Goal: Task Accomplishment & Management: Complete application form

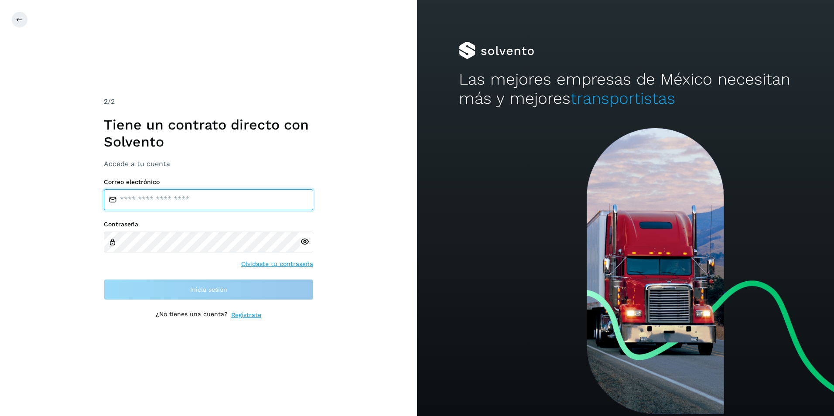
type input "**********"
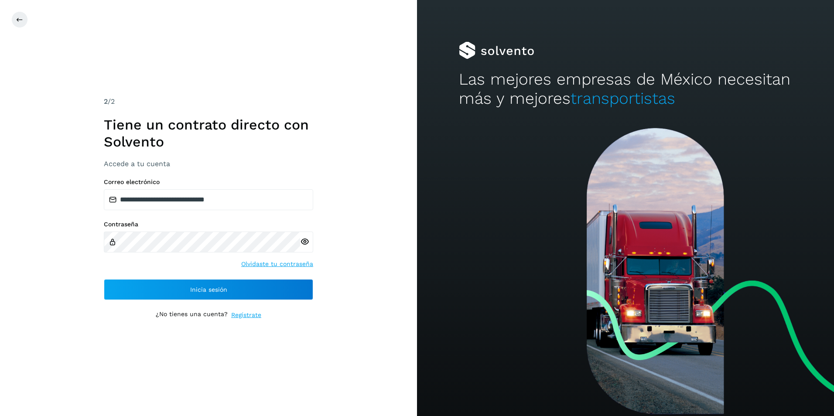
click at [90, 268] on div "**********" at bounding box center [208, 208] width 417 height 416
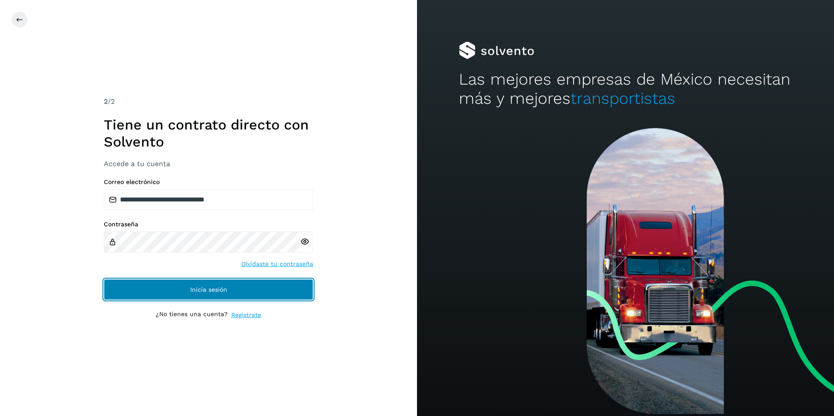
click at [175, 290] on button "Inicia sesión" at bounding box center [208, 289] width 209 height 21
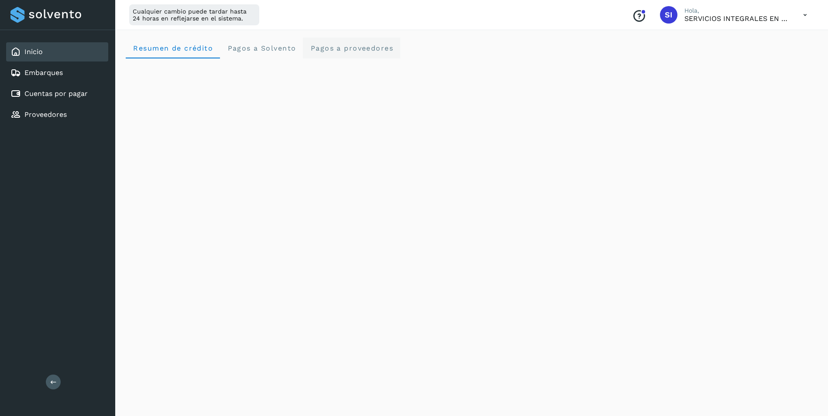
click at [341, 52] on span "Pagos a proveedores" at bounding box center [351, 48] width 83 height 8
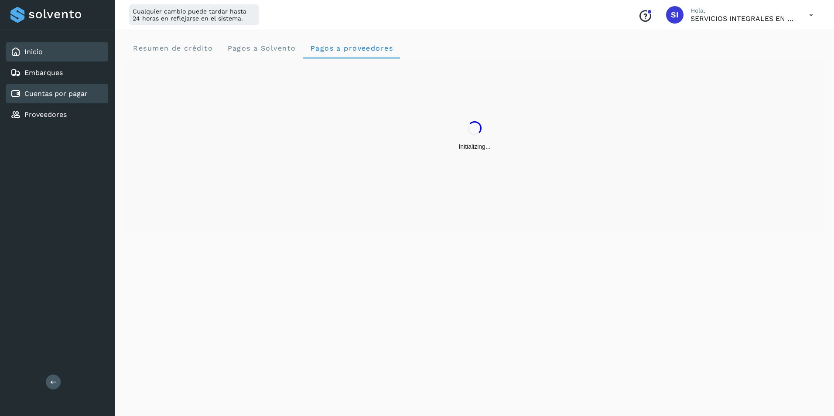
click at [62, 92] on link "Cuentas por pagar" at bounding box center [55, 93] width 63 height 8
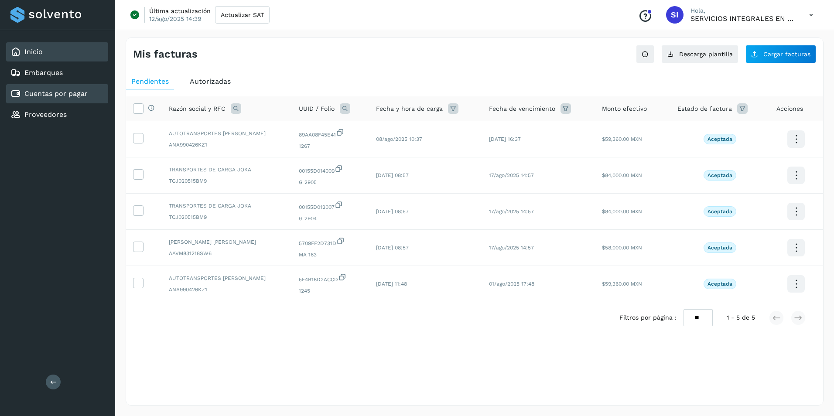
click at [41, 51] on link "Inicio" at bounding box center [33, 52] width 18 height 8
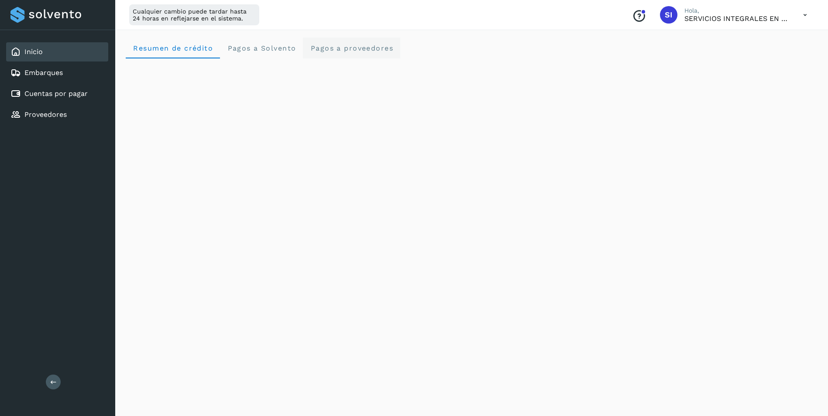
click at [353, 48] on span "Pagos a proveedores" at bounding box center [351, 48] width 83 height 8
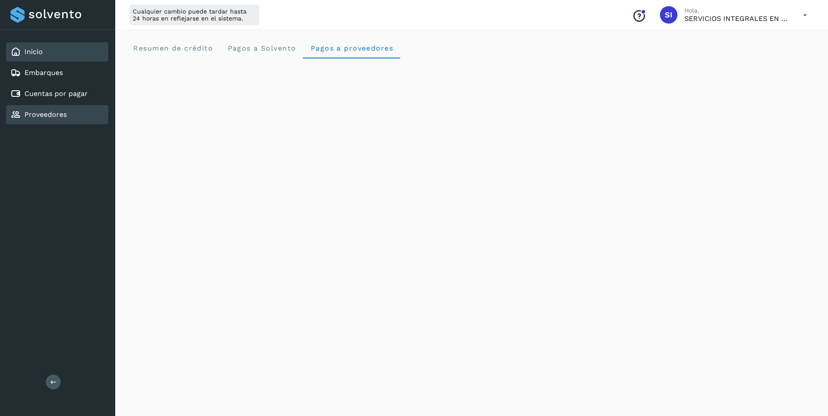
click at [56, 113] on link "Proveedores" at bounding box center [45, 114] width 42 height 8
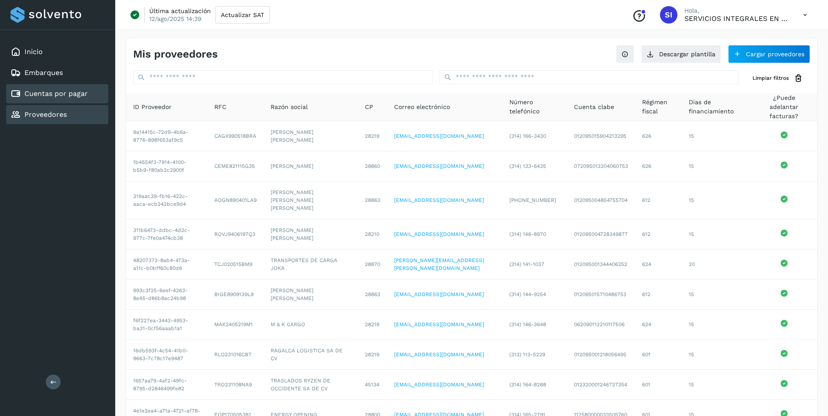
click at [65, 95] on link "Cuentas por pagar" at bounding box center [55, 93] width 63 height 8
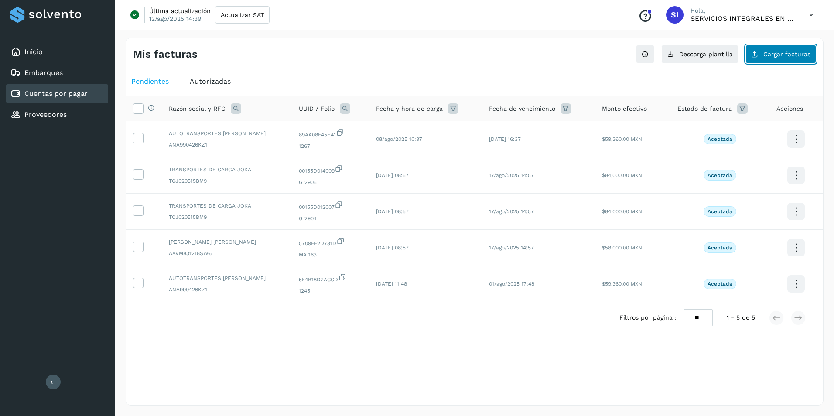
click at [759, 56] on icon at bounding box center [755, 54] width 7 height 7
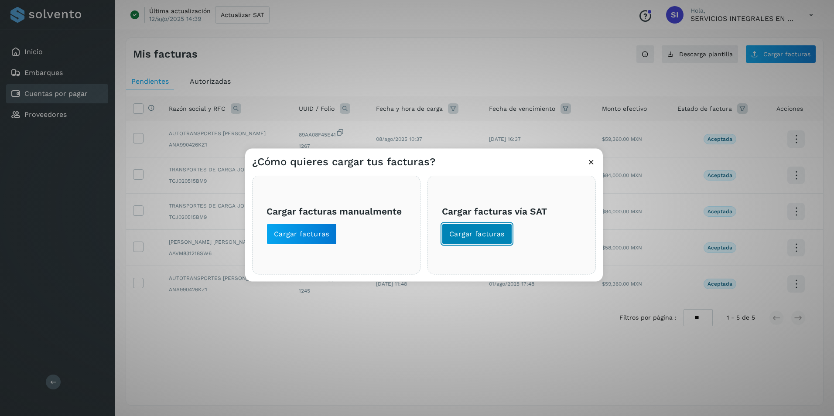
click at [467, 236] on span "Cargar facturas" at bounding box center [477, 235] width 55 height 10
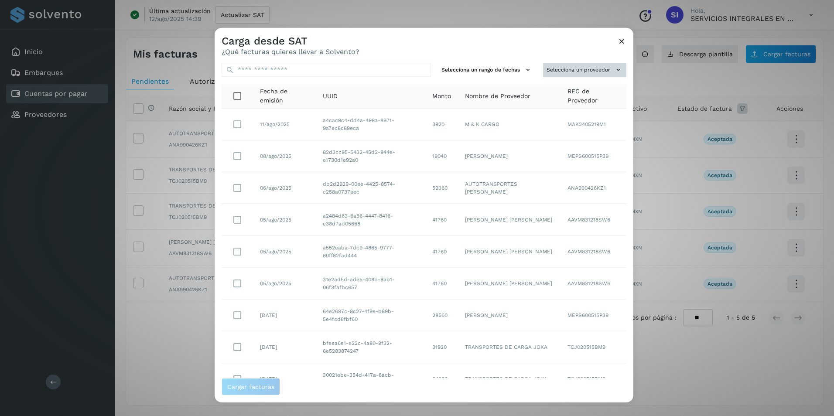
click at [596, 72] on button "Selecciona un proveedor" at bounding box center [584, 70] width 83 height 14
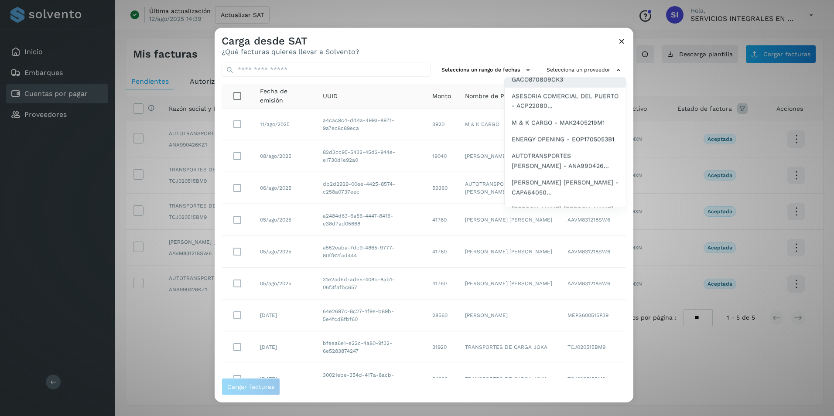
scroll to position [131, 0]
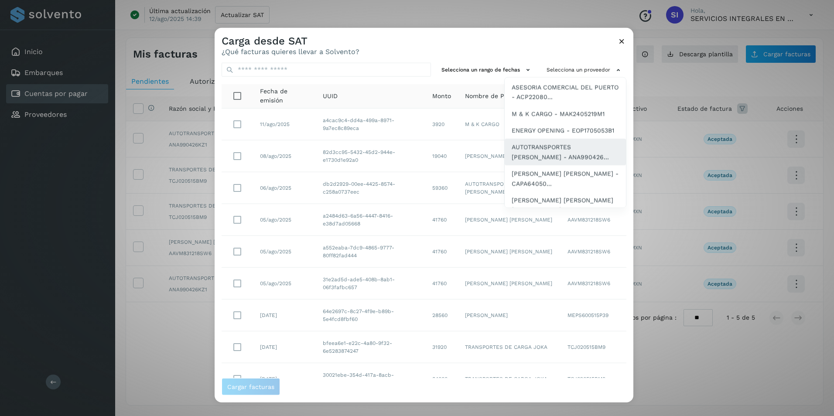
click at [528, 162] on span "AUTOTRANSPORTES [PERSON_NAME] - ANA990426..." at bounding box center [565, 152] width 107 height 20
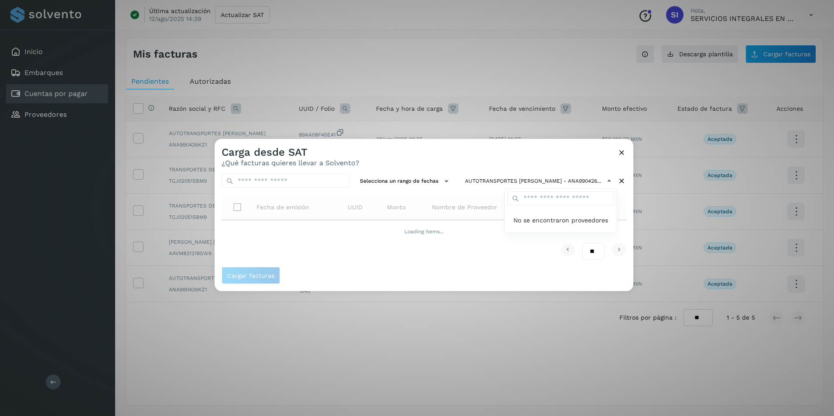
scroll to position [0, 0]
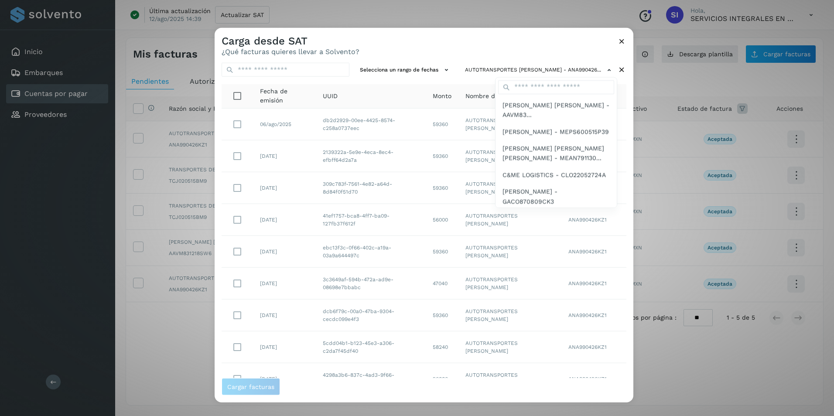
click at [337, 390] on div at bounding box center [632, 236] width 834 height 416
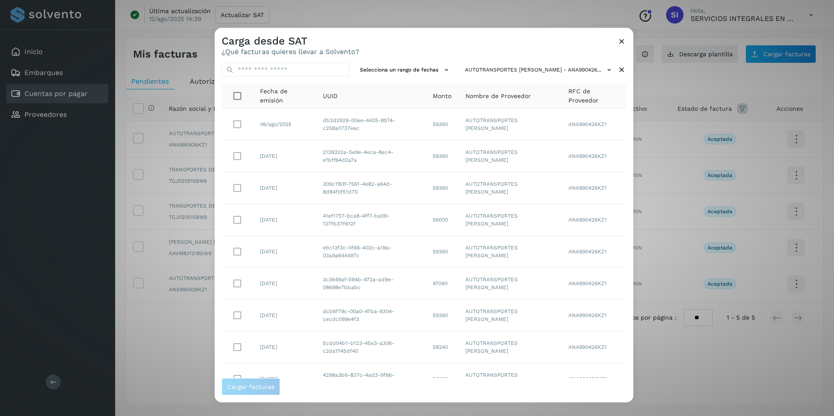
click at [623, 42] on icon at bounding box center [622, 41] width 9 height 9
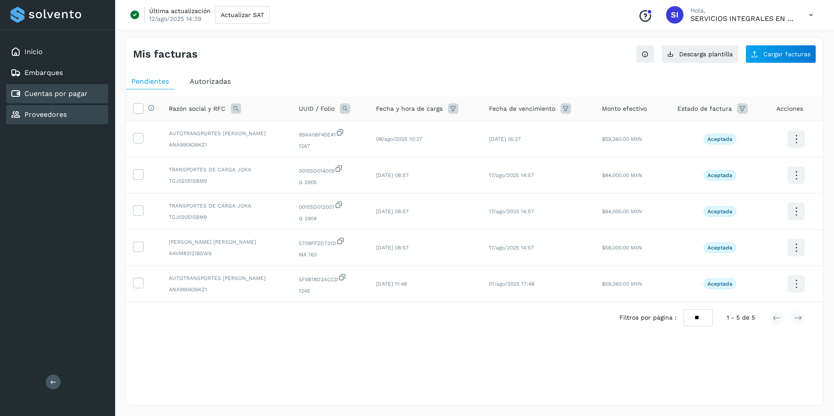
click at [37, 117] on link "Proveedores" at bounding box center [45, 114] width 42 height 8
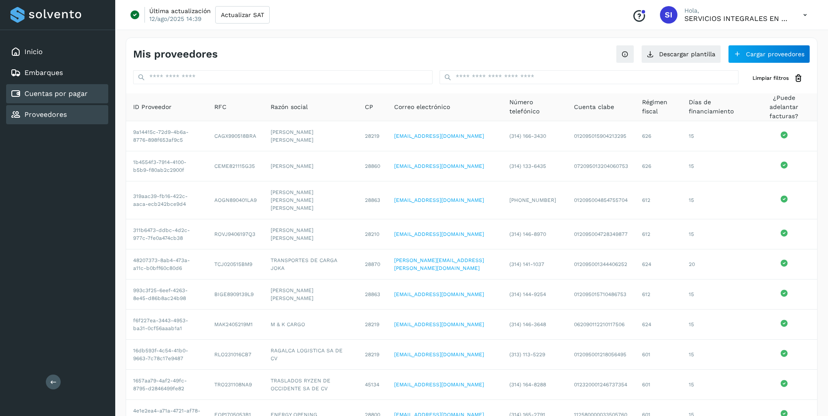
click at [62, 96] on link "Cuentas por pagar" at bounding box center [55, 93] width 63 height 8
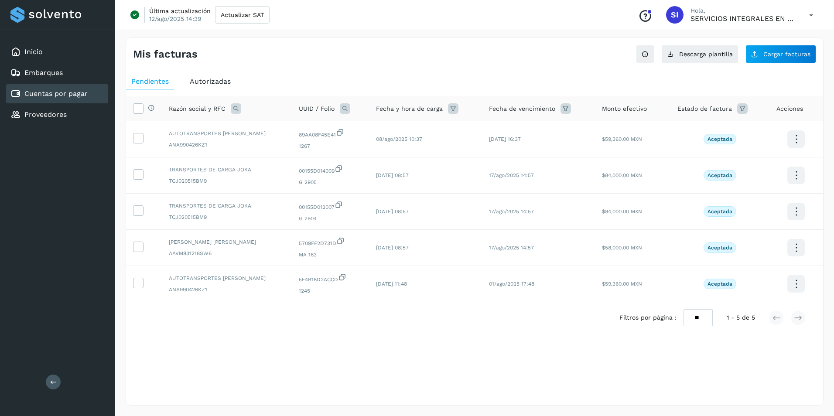
click at [394, 367] on div "Mis facturas Ver instrucciones para cargar Facturas Descarga plantilla Cargar f…" at bounding box center [475, 222] width 698 height 368
click at [705, 58] on button "Descarga plantilla" at bounding box center [700, 54] width 77 height 18
click at [776, 55] on span "Cargar facturas" at bounding box center [787, 54] width 47 height 6
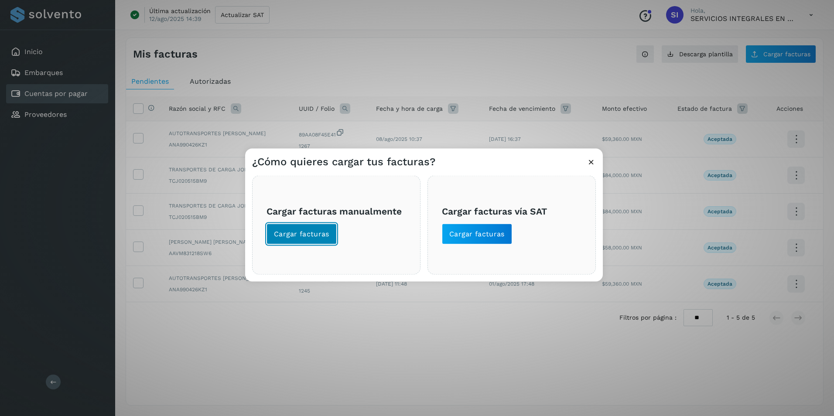
click at [317, 232] on span "Cargar facturas" at bounding box center [301, 235] width 55 height 10
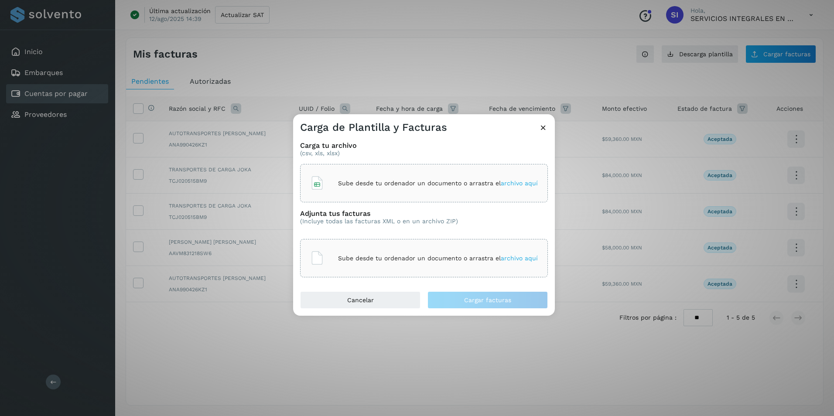
click at [383, 186] on p "Sube desde tu ordenador un documento o arrastra el archivo aquí" at bounding box center [438, 183] width 200 height 7
click at [514, 259] on span "archivo aquí" at bounding box center [519, 258] width 37 height 7
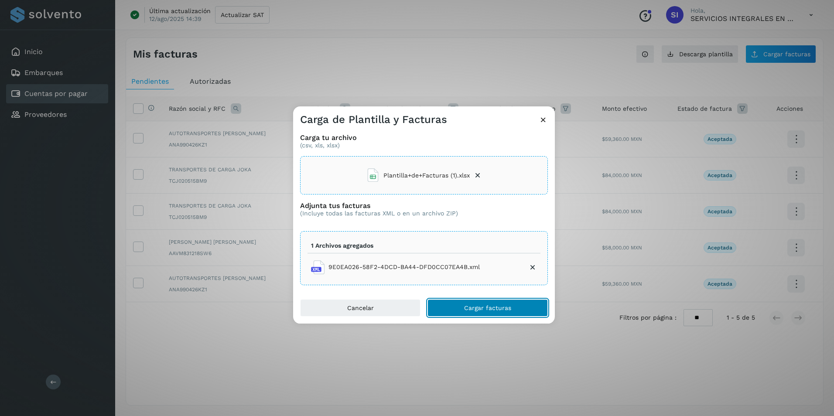
click at [497, 309] on span "Cargar facturas" at bounding box center [487, 308] width 47 height 6
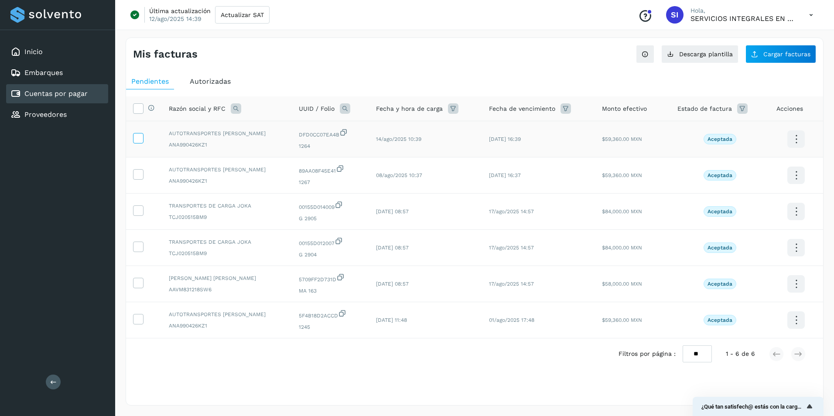
click at [143, 138] on label at bounding box center [138, 138] width 10 height 10
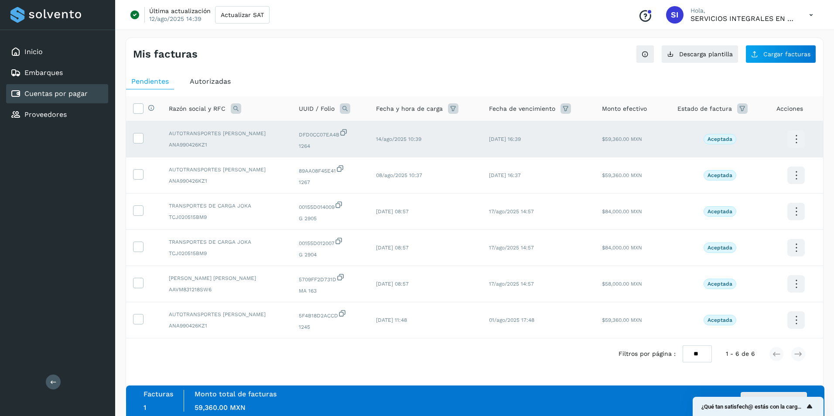
click at [807, 406] on icon "Mostrar encuesta - ¿Qué tan satisfech@ estás con la carga de tus facturas?" at bounding box center [810, 407] width 10 height 10
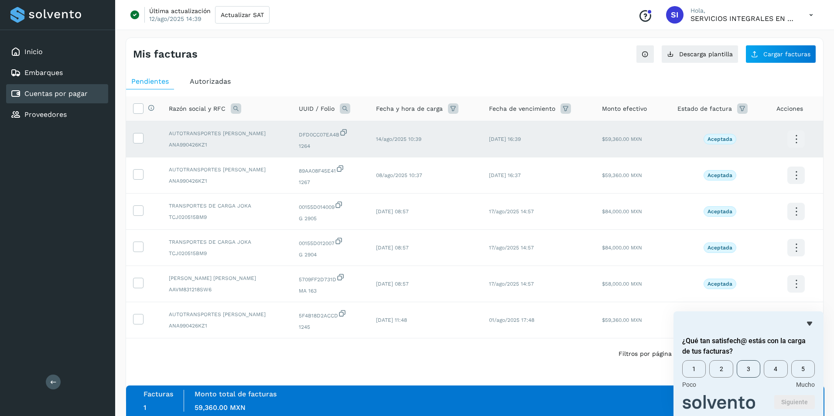
click at [747, 370] on span "3" at bounding box center [749, 369] width 24 height 17
click at [791, 402] on button "Siguiente" at bounding box center [795, 402] width 41 height 14
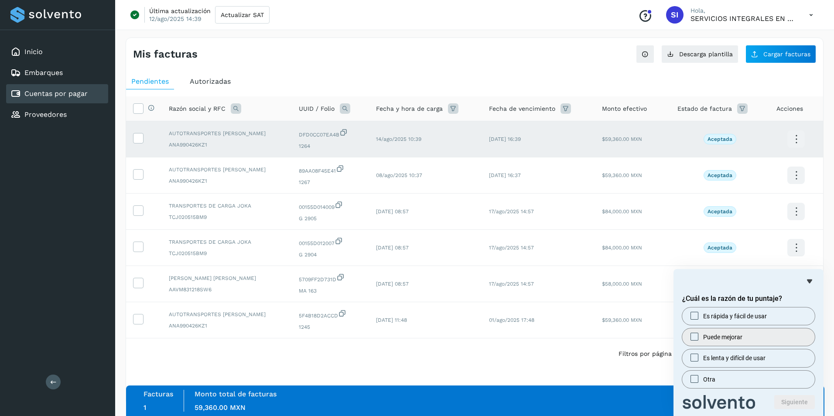
click at [699, 343] on label "Puede mejorar" at bounding box center [749, 337] width 133 height 17
click at [804, 402] on button "Siguiente" at bounding box center [795, 402] width 41 height 14
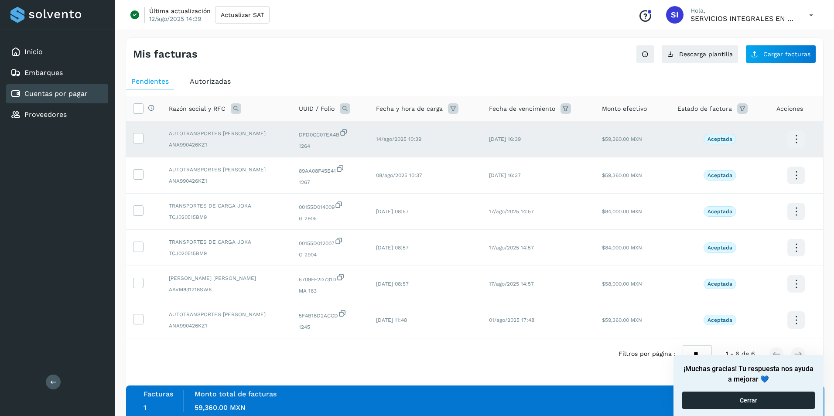
click at [746, 404] on button "Cerrar" at bounding box center [749, 400] width 133 height 17
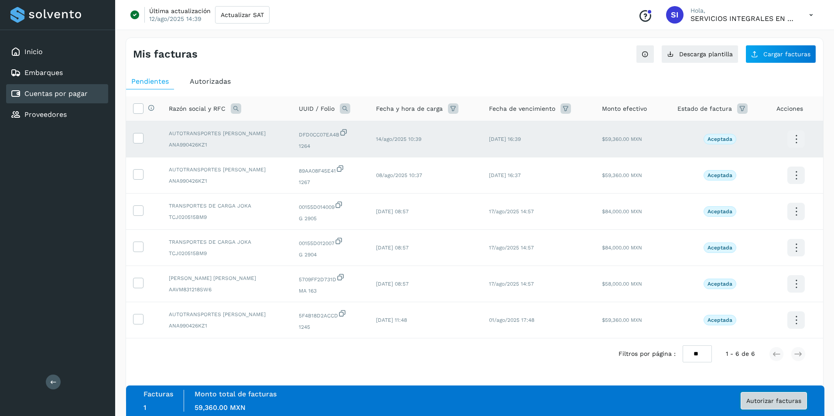
click at [776, 403] on span "Autorizar facturas" at bounding box center [774, 401] width 55 height 6
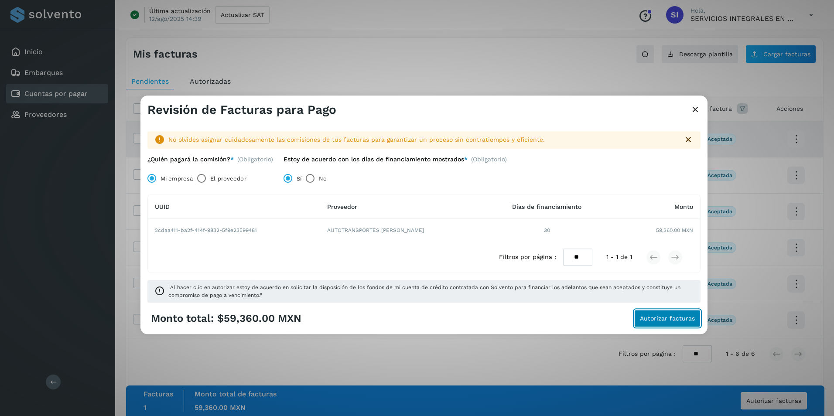
click at [678, 322] on span "Autorizar facturas" at bounding box center [667, 319] width 55 height 6
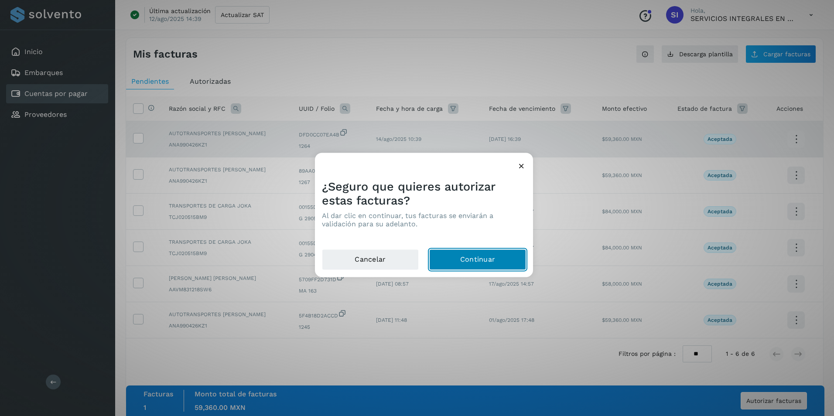
click at [483, 260] on button "Continuar" at bounding box center [477, 260] width 97 height 21
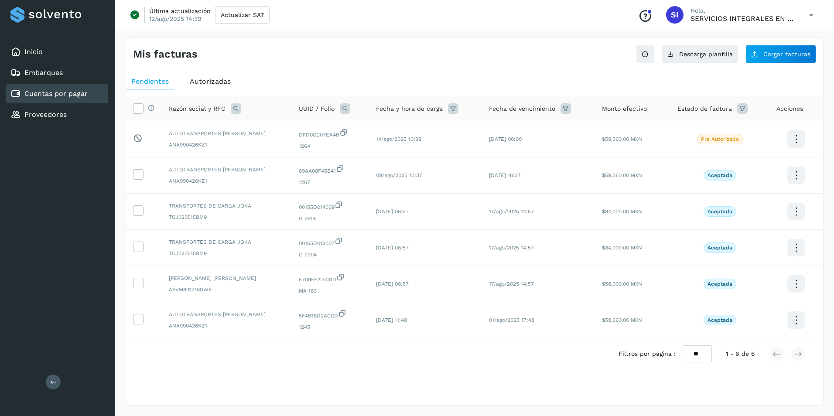
click at [814, 16] on icon at bounding box center [812, 15] width 18 height 18
click at [759, 58] on div "Cerrar sesión" at bounding box center [768, 56] width 104 height 17
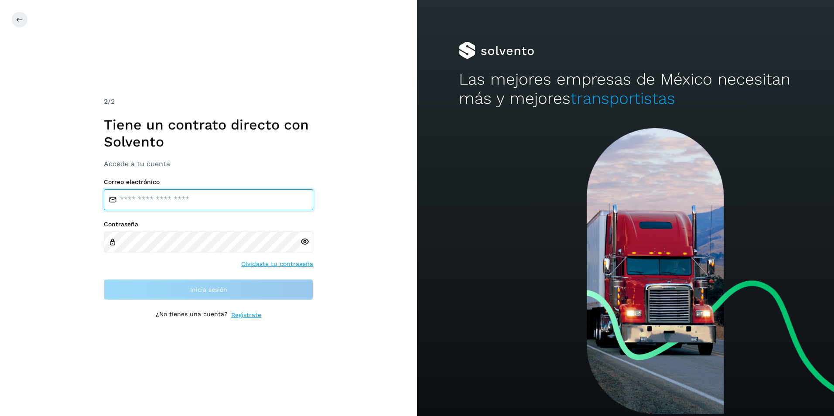
type input "**********"
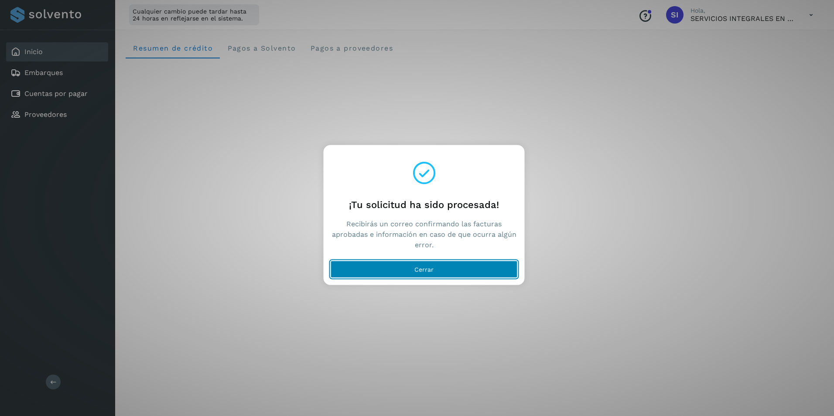
click at [440, 274] on button "Cerrar" at bounding box center [424, 269] width 187 height 17
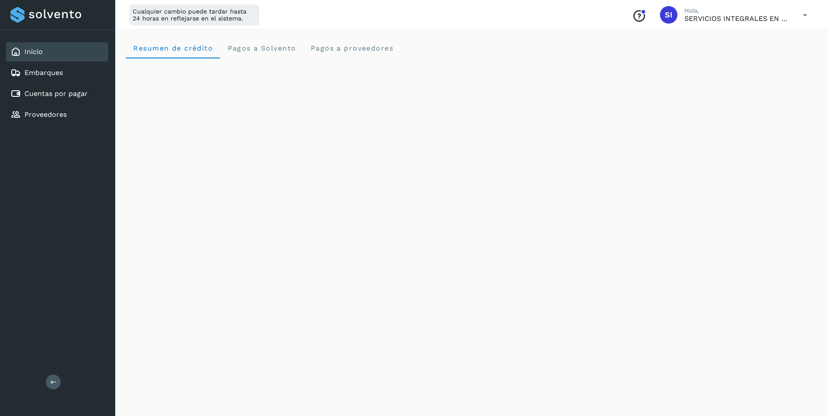
click at [806, 19] on icon at bounding box center [805, 15] width 18 height 18
click at [754, 56] on div "Cerrar sesión" at bounding box center [762, 56] width 104 height 17
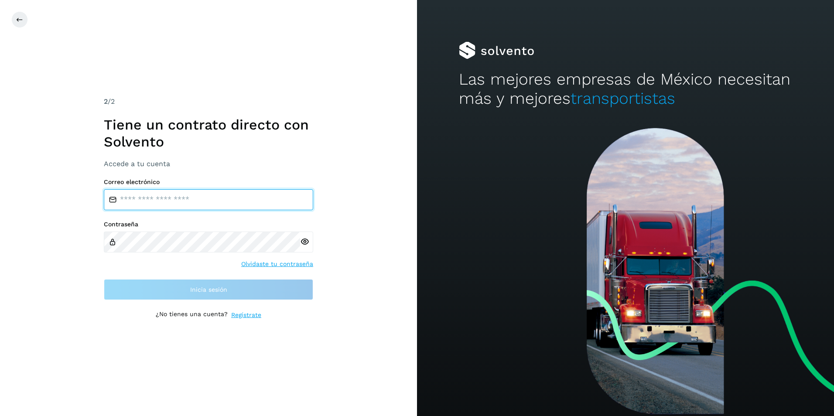
type input "**********"
